Goal: Task Accomplishment & Management: Complete application form

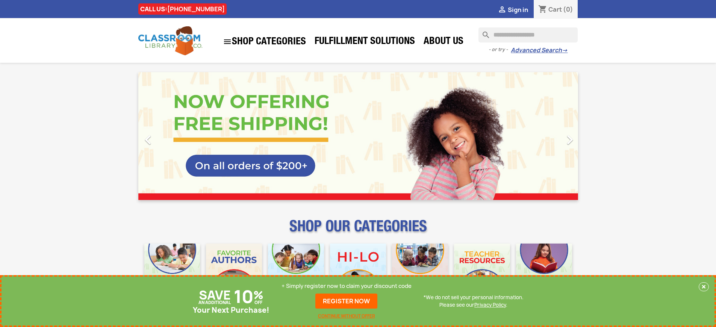
click at [346, 286] on p "+ Simply register now to claim your discount code" at bounding box center [346, 286] width 130 height 8
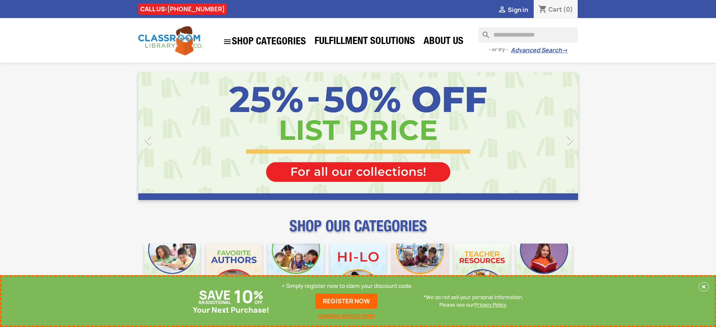
click at [346, 286] on p "+ Simply register now to claim your discount code" at bounding box center [346, 286] width 130 height 8
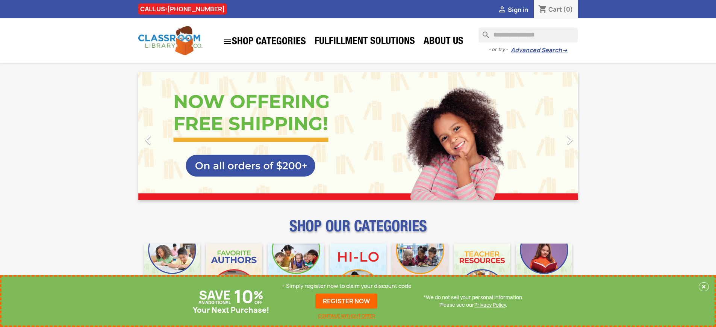
click at [346, 286] on p "+ Simply register now to claim your discount code" at bounding box center [346, 286] width 130 height 8
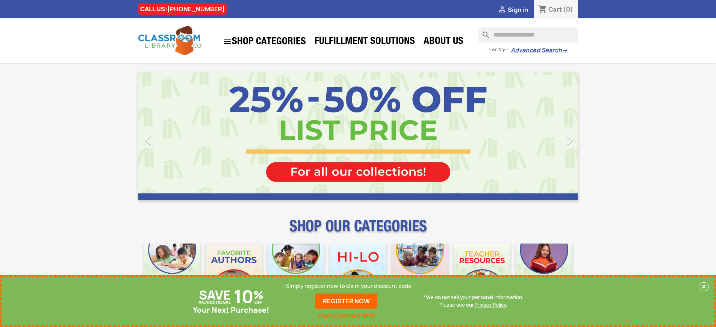
click at [346, 286] on p "+ Simply register now to claim your discount code" at bounding box center [346, 286] width 130 height 8
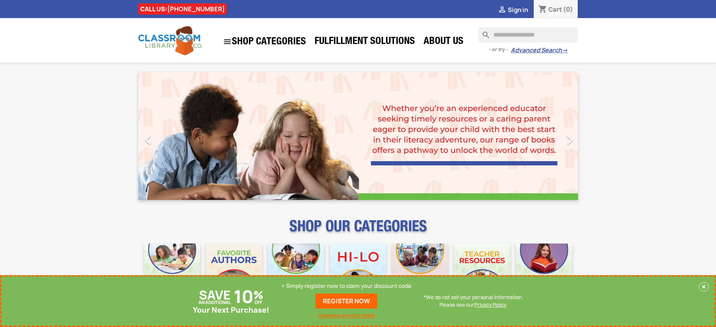
click at [346, 286] on p "+ Simply register now to claim your discount code" at bounding box center [346, 286] width 130 height 8
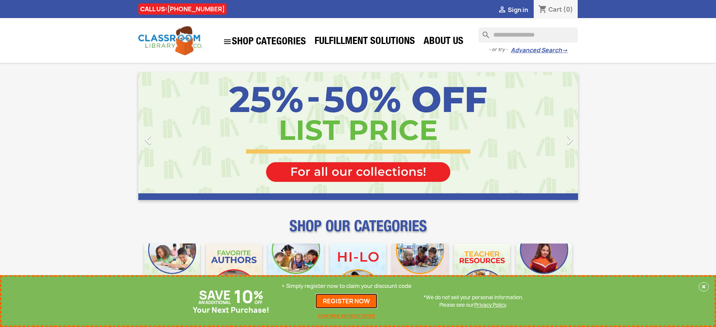
click at [346, 301] on link "REGISTER NOW" at bounding box center [346, 300] width 62 height 15
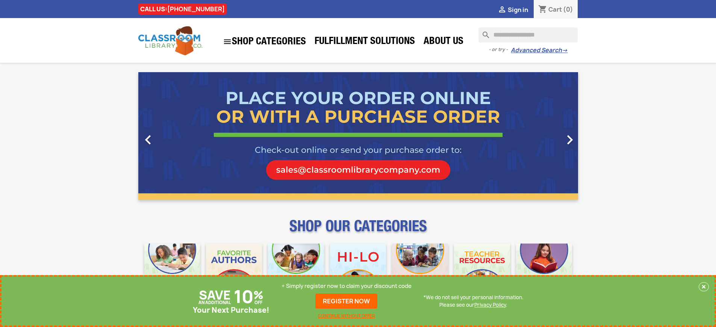
click at [346, 286] on p "+ Simply register now to claim your discount code" at bounding box center [346, 286] width 130 height 8
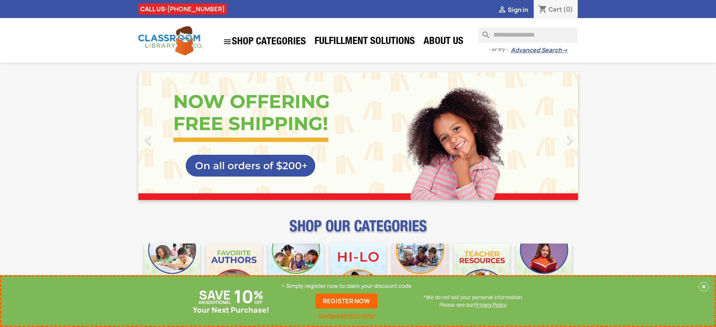
click at [346, 286] on p "+ Simply register now to claim your discount code" at bounding box center [346, 286] width 130 height 8
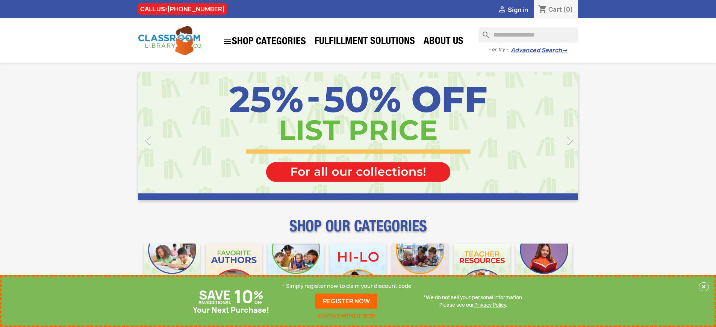
click at [346, 286] on p "+ Simply register now to claim your discount code" at bounding box center [346, 286] width 130 height 8
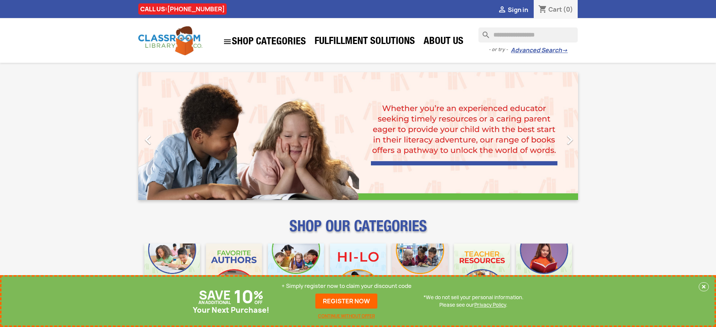
click at [346, 286] on p "+ Simply register now to claim your discount code" at bounding box center [346, 286] width 130 height 8
click at [346, 301] on link "REGISTER NOW" at bounding box center [346, 300] width 62 height 15
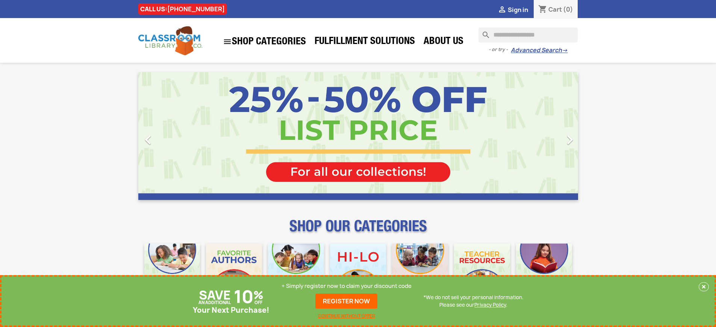
click at [346, 286] on p "+ Simply register now to claim your discount code" at bounding box center [346, 286] width 130 height 8
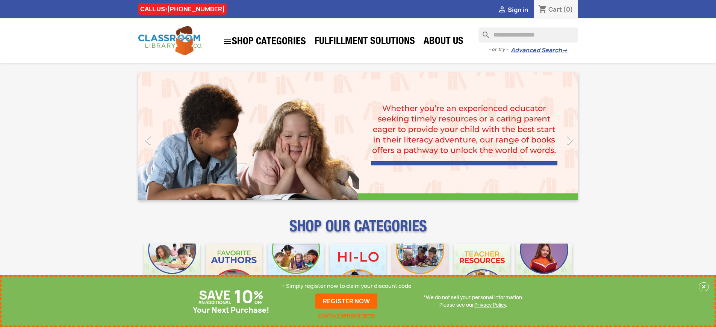
click at [346, 286] on p "+ Simply register now to claim your discount code" at bounding box center [346, 286] width 130 height 8
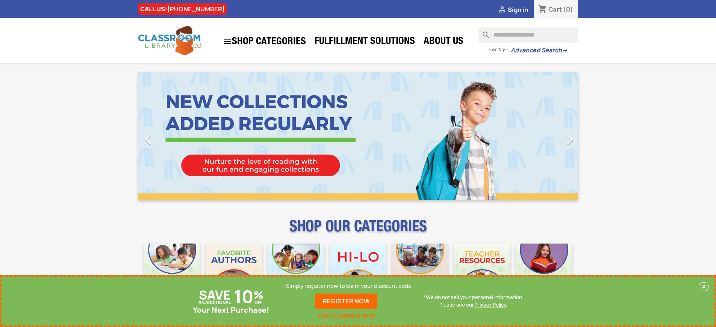
click at [346, 286] on p "+ Simply register now to claim your discount code" at bounding box center [346, 286] width 130 height 8
click at [346, 301] on link "REGISTER NOW" at bounding box center [346, 300] width 62 height 15
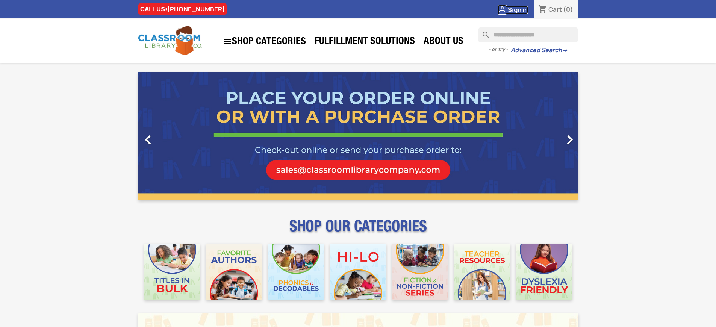
click at [517, 9] on span "Sign in" at bounding box center [518, 10] width 20 height 8
